Goal: Consume media (video, audio): Consume media (video, audio)

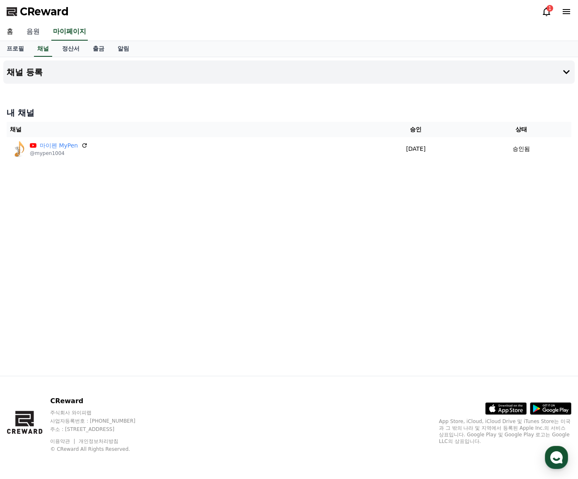
click at [33, 29] on link "음원" at bounding box center [33, 31] width 27 height 17
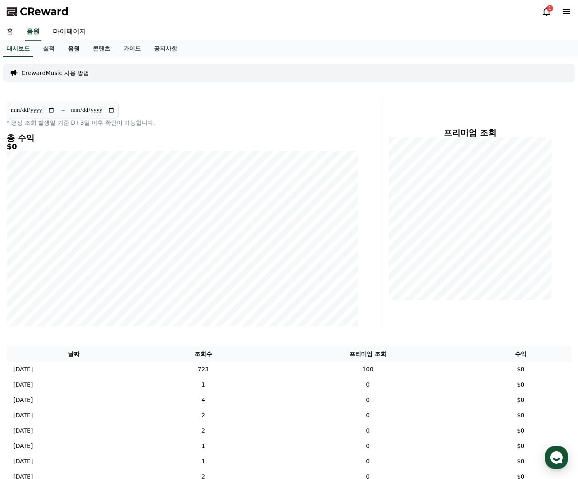
click at [70, 47] on link "음원" at bounding box center [73, 49] width 25 height 16
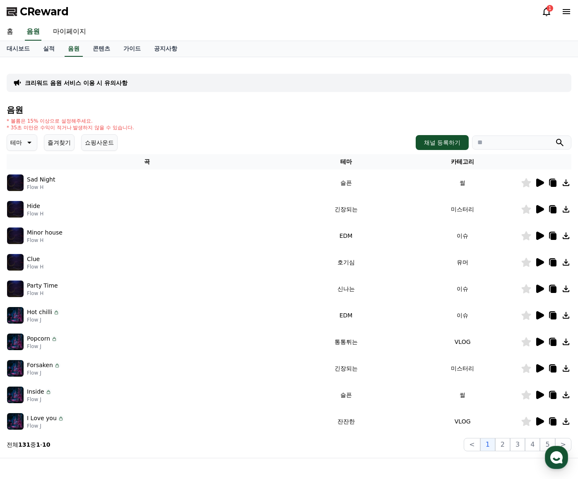
click at [29, 145] on icon at bounding box center [29, 143] width 10 height 10
click at [25, 184] on button "어두운" at bounding box center [20, 188] width 24 height 18
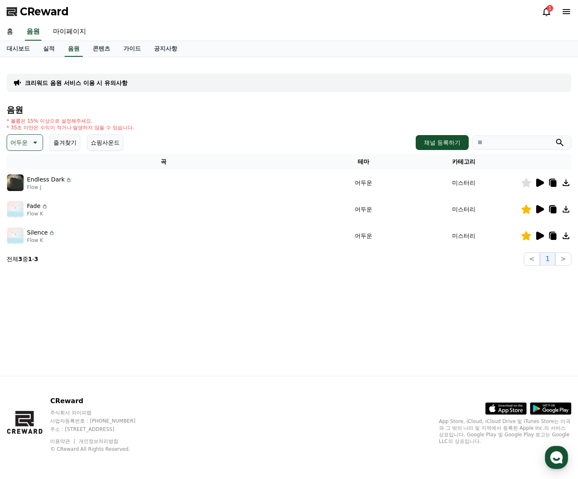
click at [537, 183] on icon at bounding box center [541, 183] width 8 height 8
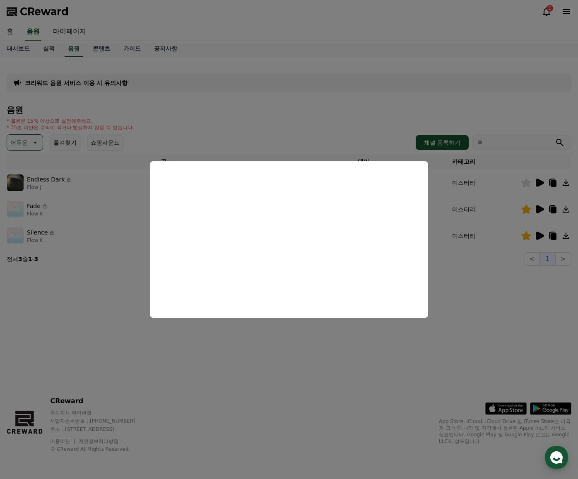
click at [503, 298] on button "close modal" at bounding box center [289, 239] width 578 height 479
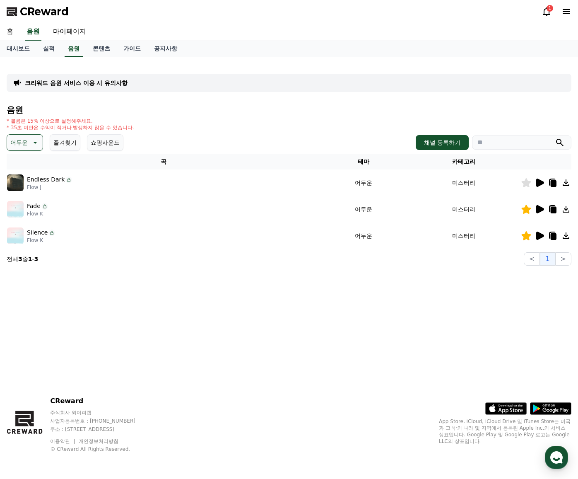
click at [537, 206] on icon at bounding box center [541, 209] width 8 height 8
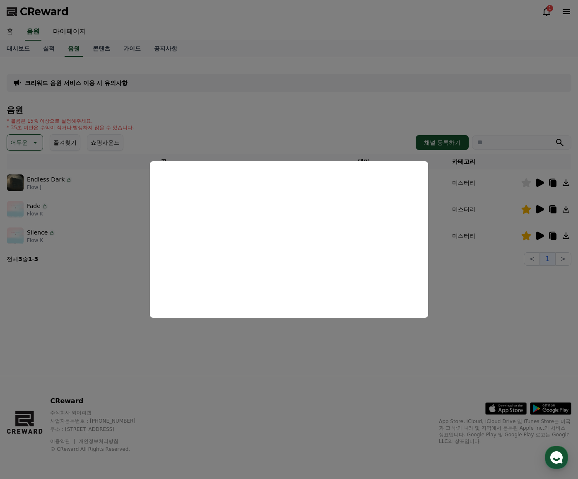
click at [473, 319] on button "close modal" at bounding box center [289, 239] width 578 height 479
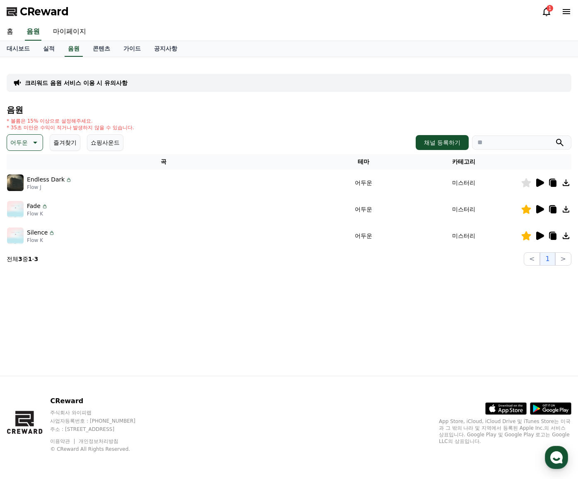
click at [541, 233] on icon at bounding box center [541, 236] width 8 height 8
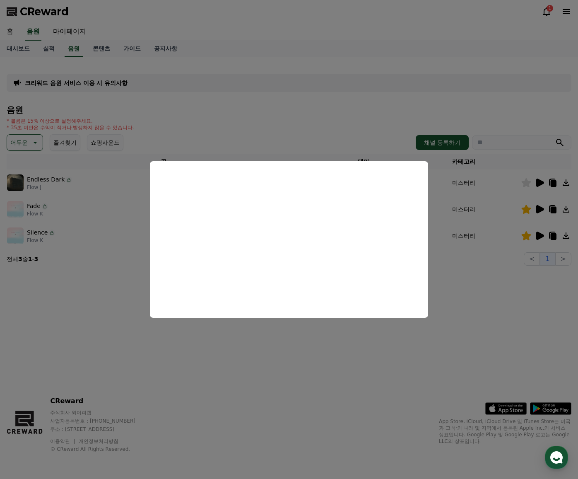
click at [266, 341] on button "close modal" at bounding box center [289, 239] width 578 height 479
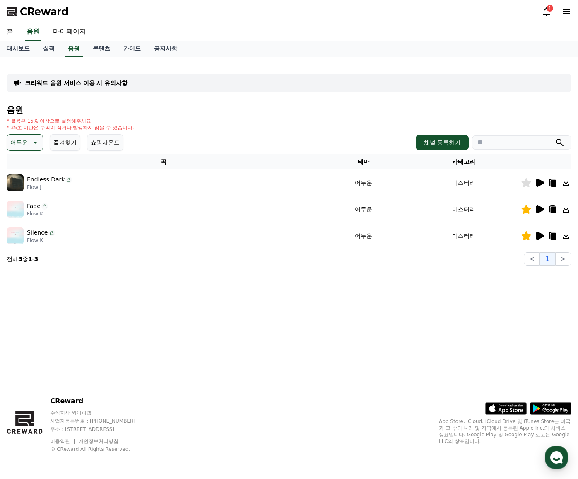
click at [205, 319] on div "크리워드 음원 서비스 이용 시 유의사항 음원 * 볼륨은 15% 이상으로 설정해주세요. * 35초 미만은 수익이 적거나 발생하지 않을 수 있습니…" at bounding box center [289, 216] width 578 height 319
